Goal: Information Seeking & Learning: Learn about a topic

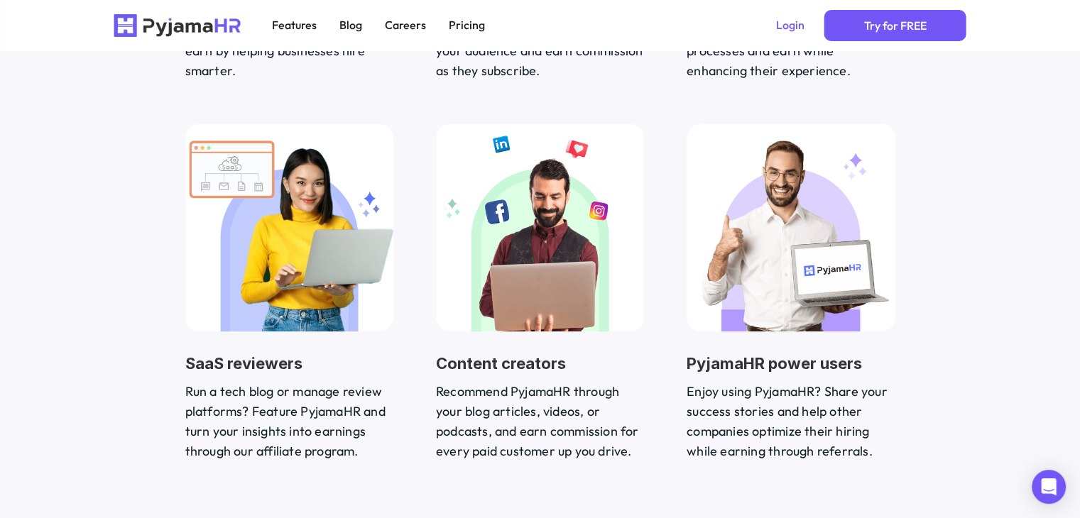
scroll to position [1931, 0]
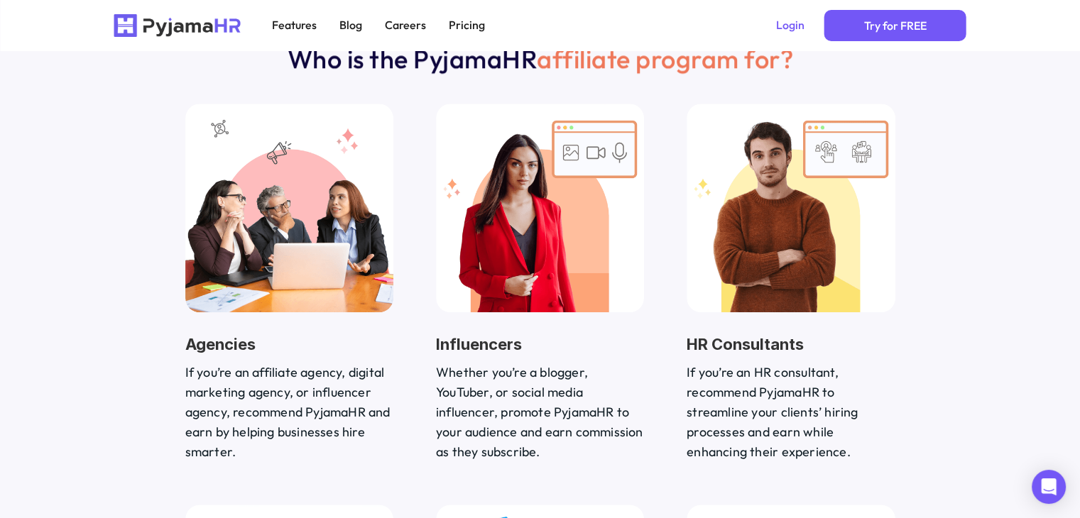
scroll to position [1448, 0]
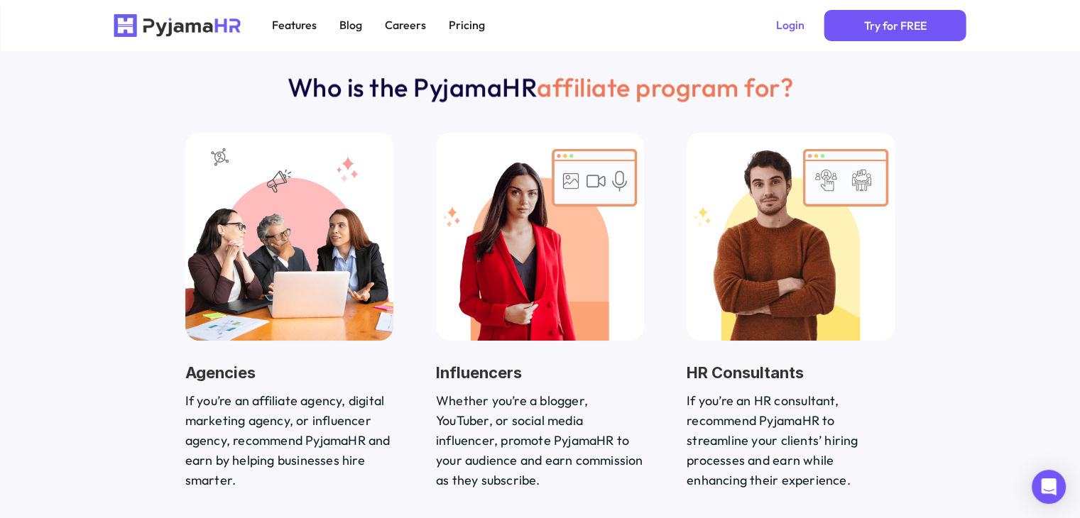
click at [88, 339] on div "Who is the PyjamaHR affiliate program for? Agencies If you’re an affiliate agen…" at bounding box center [540, 471] width 1080 height 942
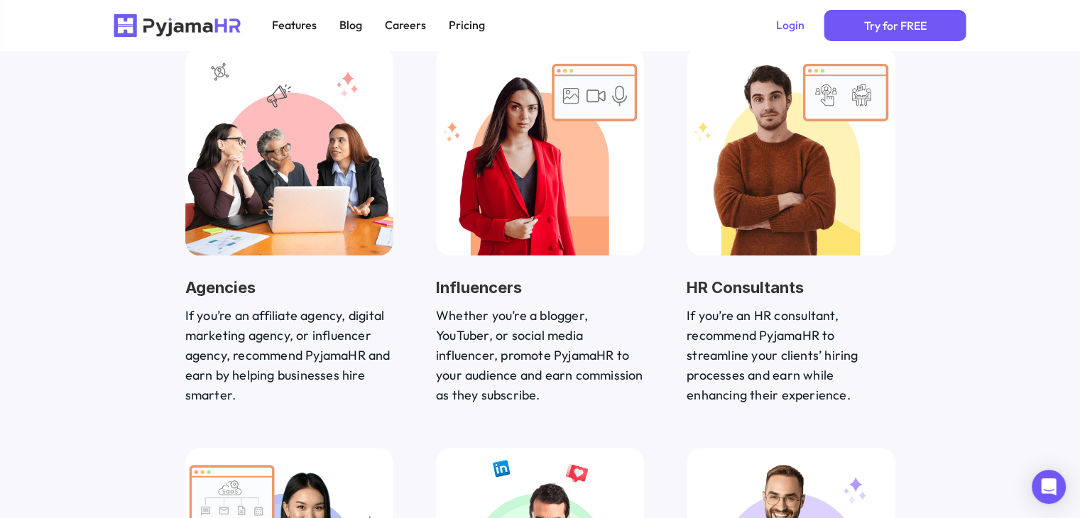
scroll to position [1562, 0]
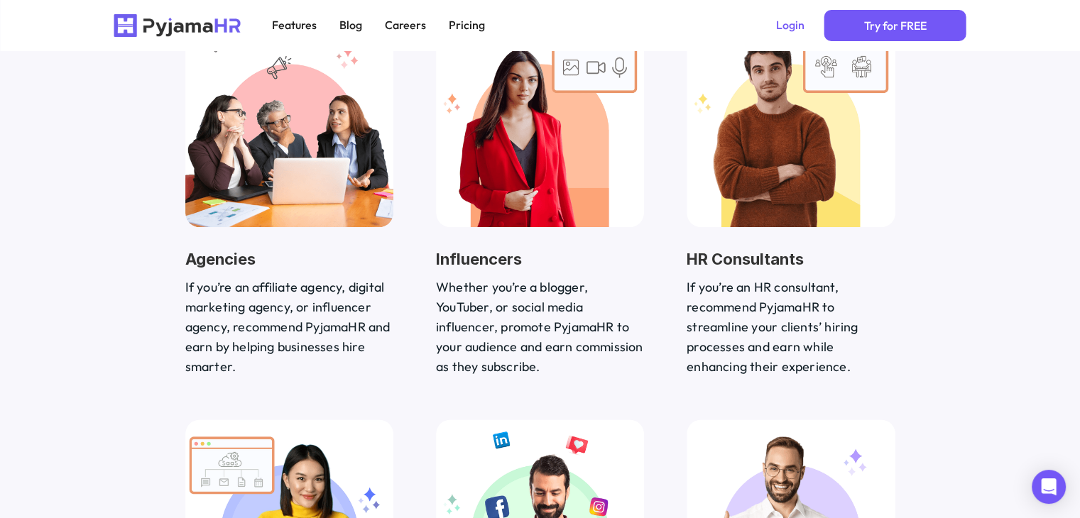
click at [60, 302] on div "Who is the PyjamaHR affiliate program for? Agencies If you’re an affiliate agen…" at bounding box center [540, 357] width 1080 height 942
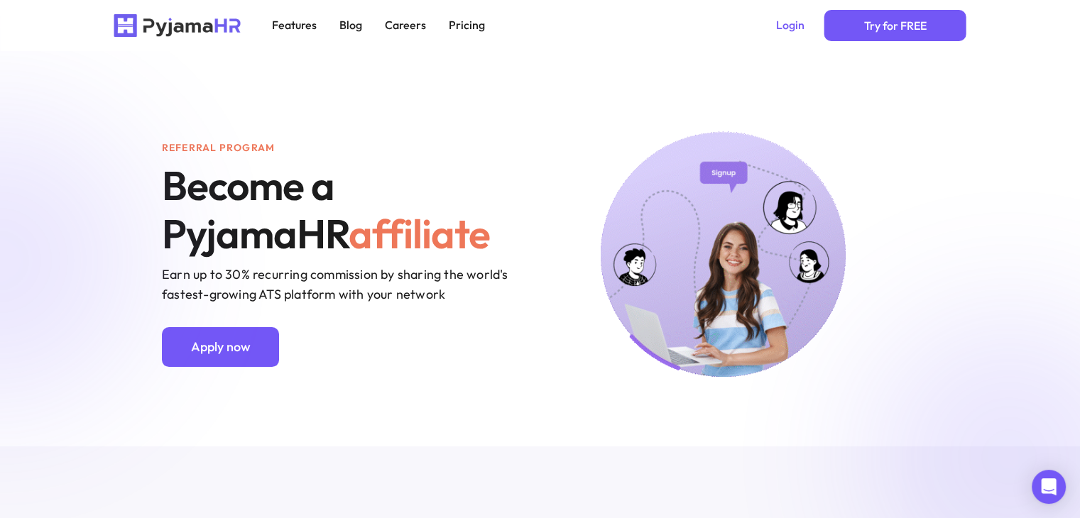
scroll to position [0, 0]
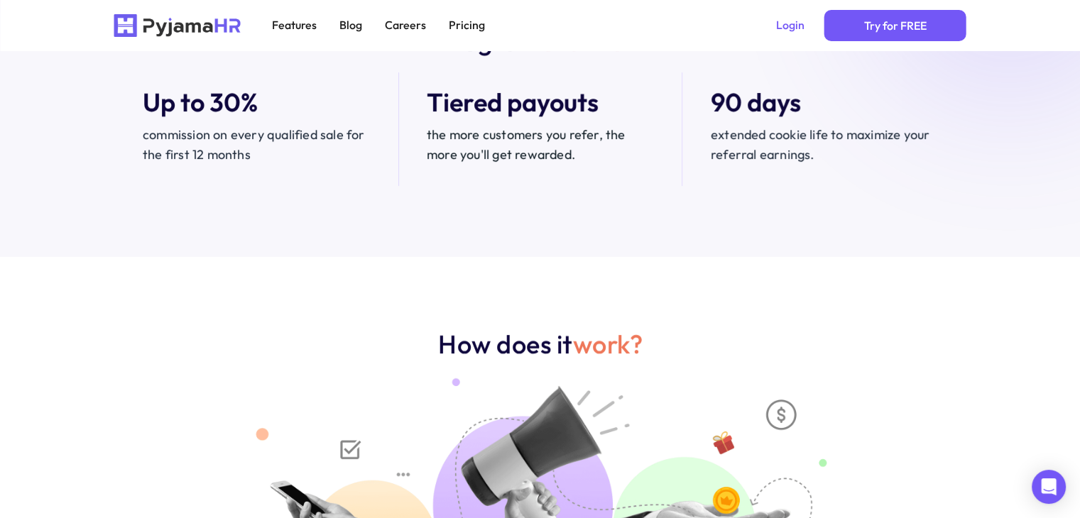
scroll to position [511, 0]
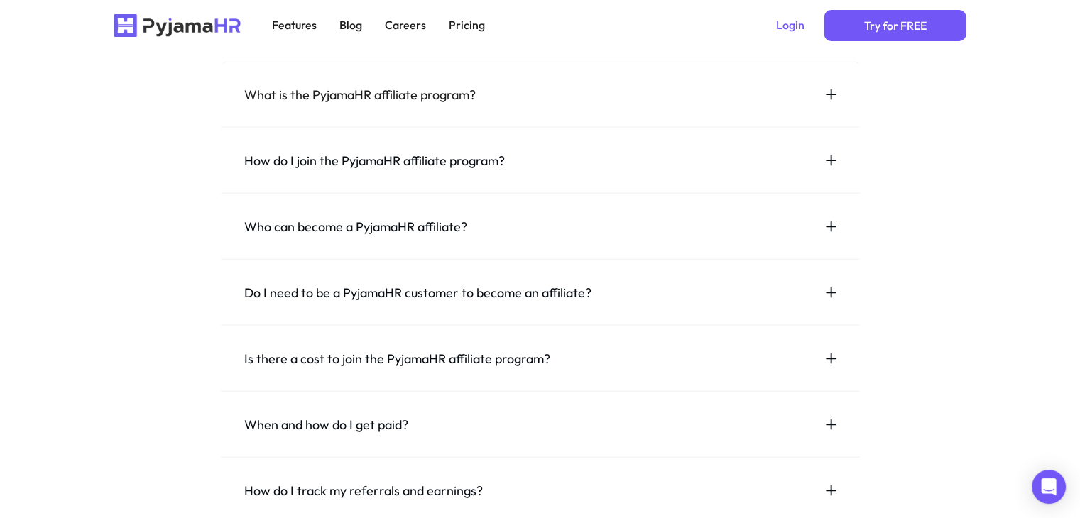
scroll to position [3521, 0]
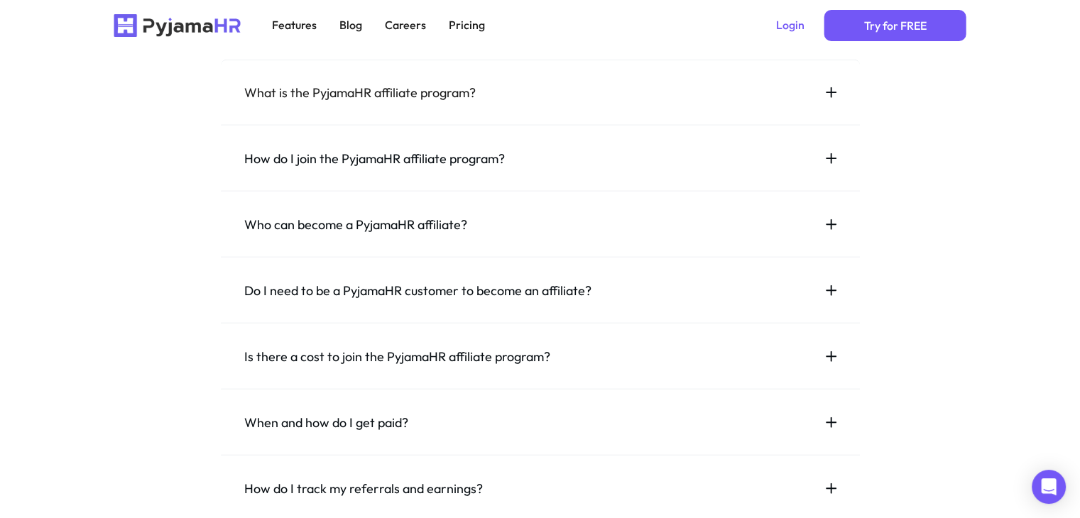
click at [273, 346] on div "Is there a cost to join the PyjamaHR affiliate program?" at bounding box center [540, 357] width 639 height 66
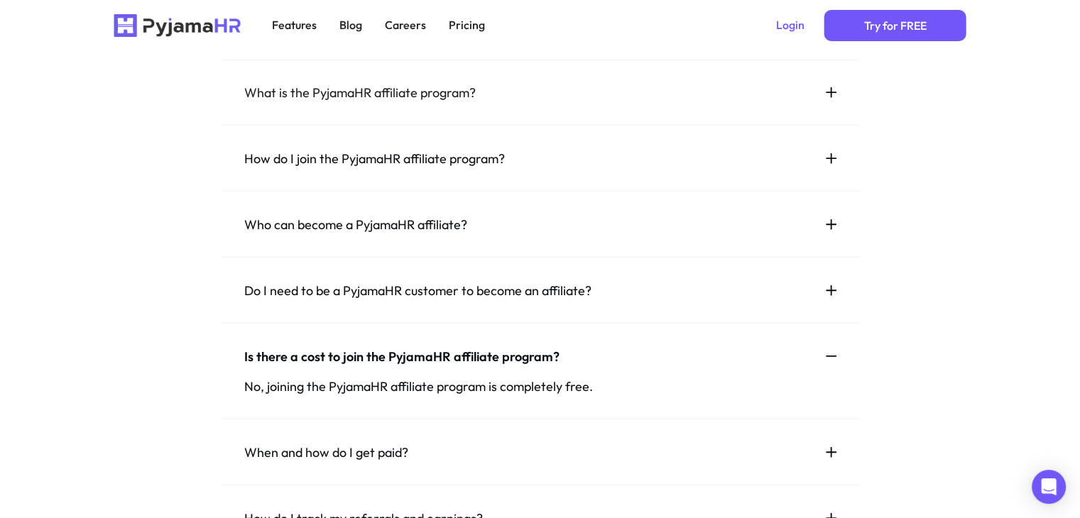
click at [275, 302] on div "Do I need to be a PyjamaHR customer to become an affiliate?" at bounding box center [540, 291] width 639 height 66
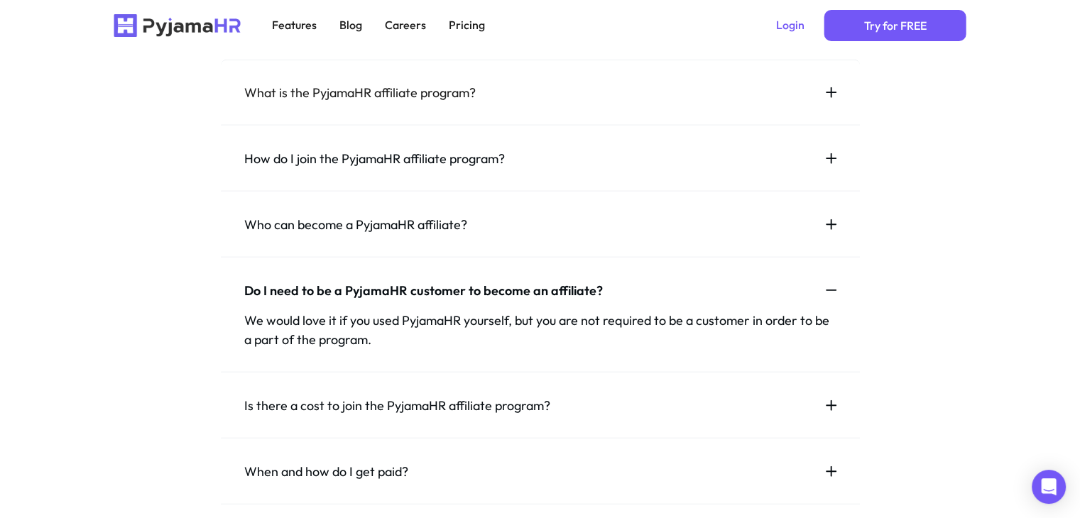
click at [284, 178] on div "How do I join the PyjamaHR affiliate program?" at bounding box center [540, 159] width 639 height 66
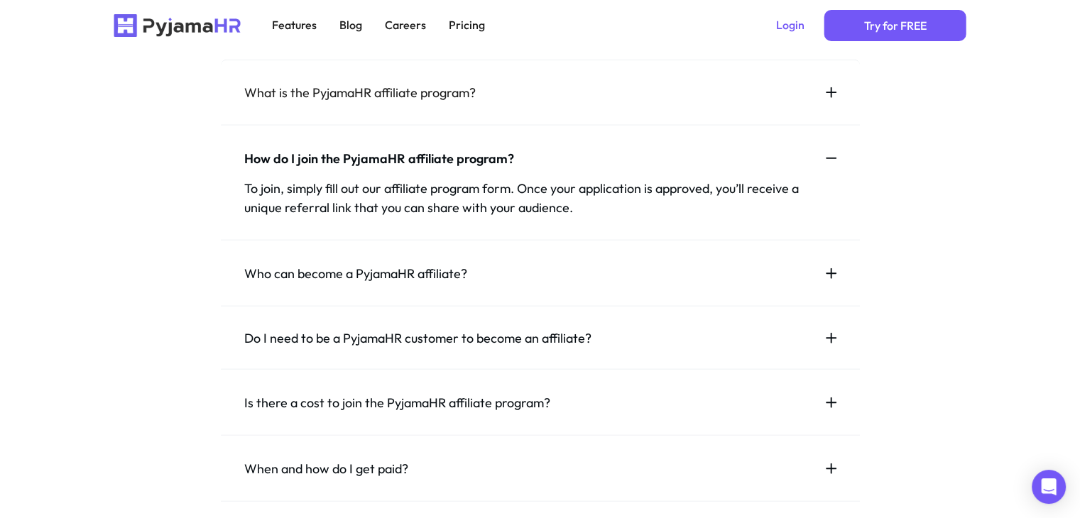
click at [295, 113] on div "What is the PyjamaHR affiliate program?" at bounding box center [540, 93] width 639 height 66
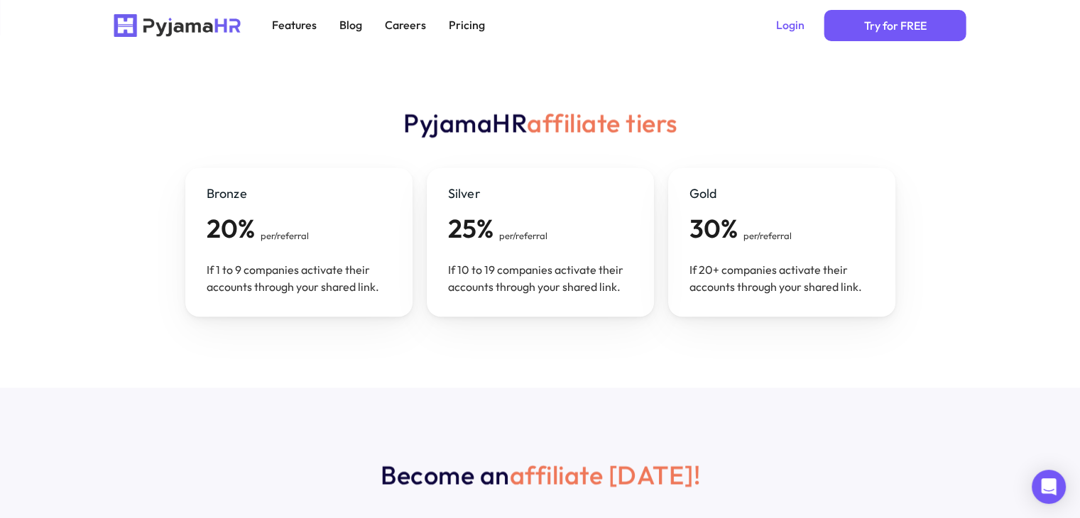
scroll to position [2357, 0]
